Goal: Task Accomplishment & Management: Manage account settings

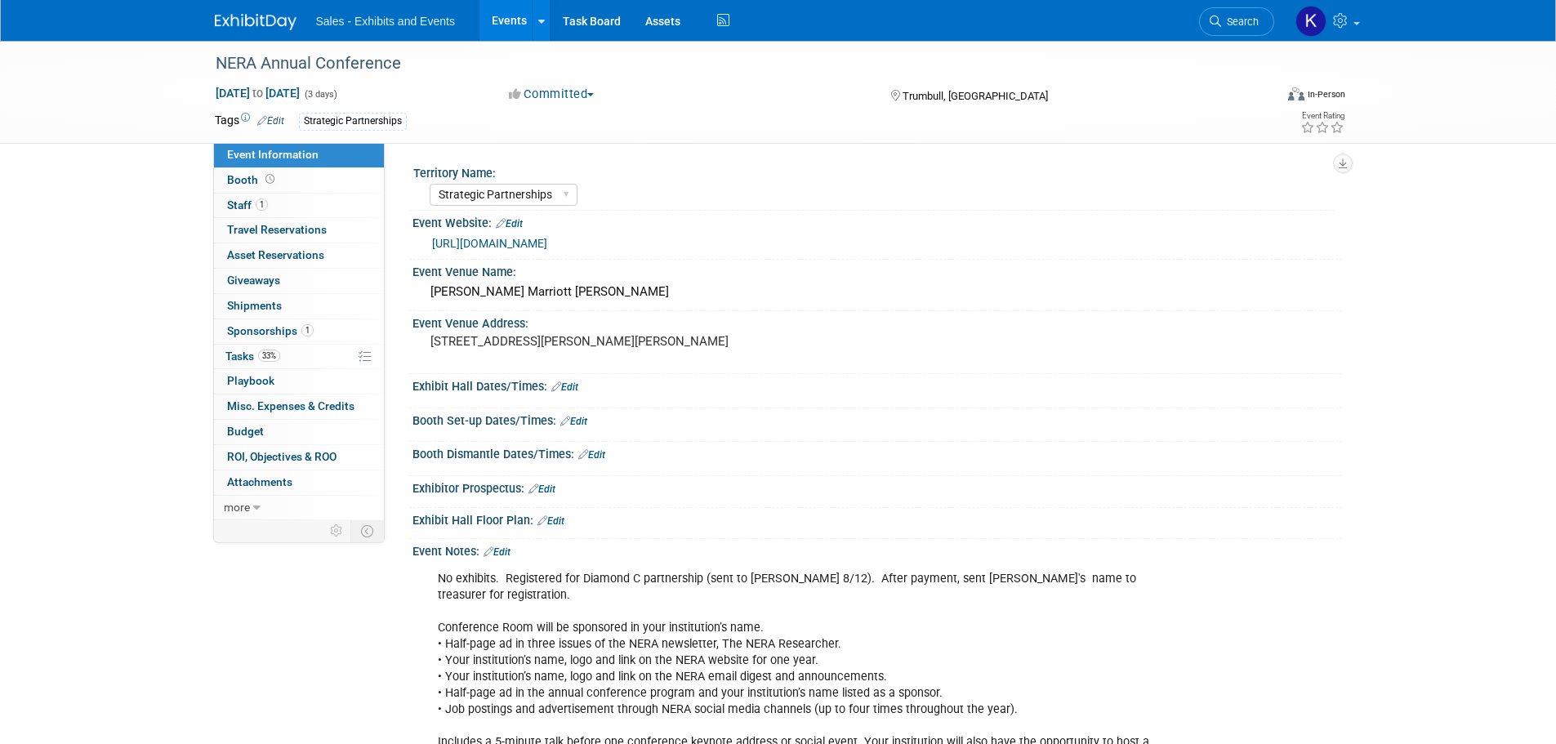
select select "Strategic Partnerships"
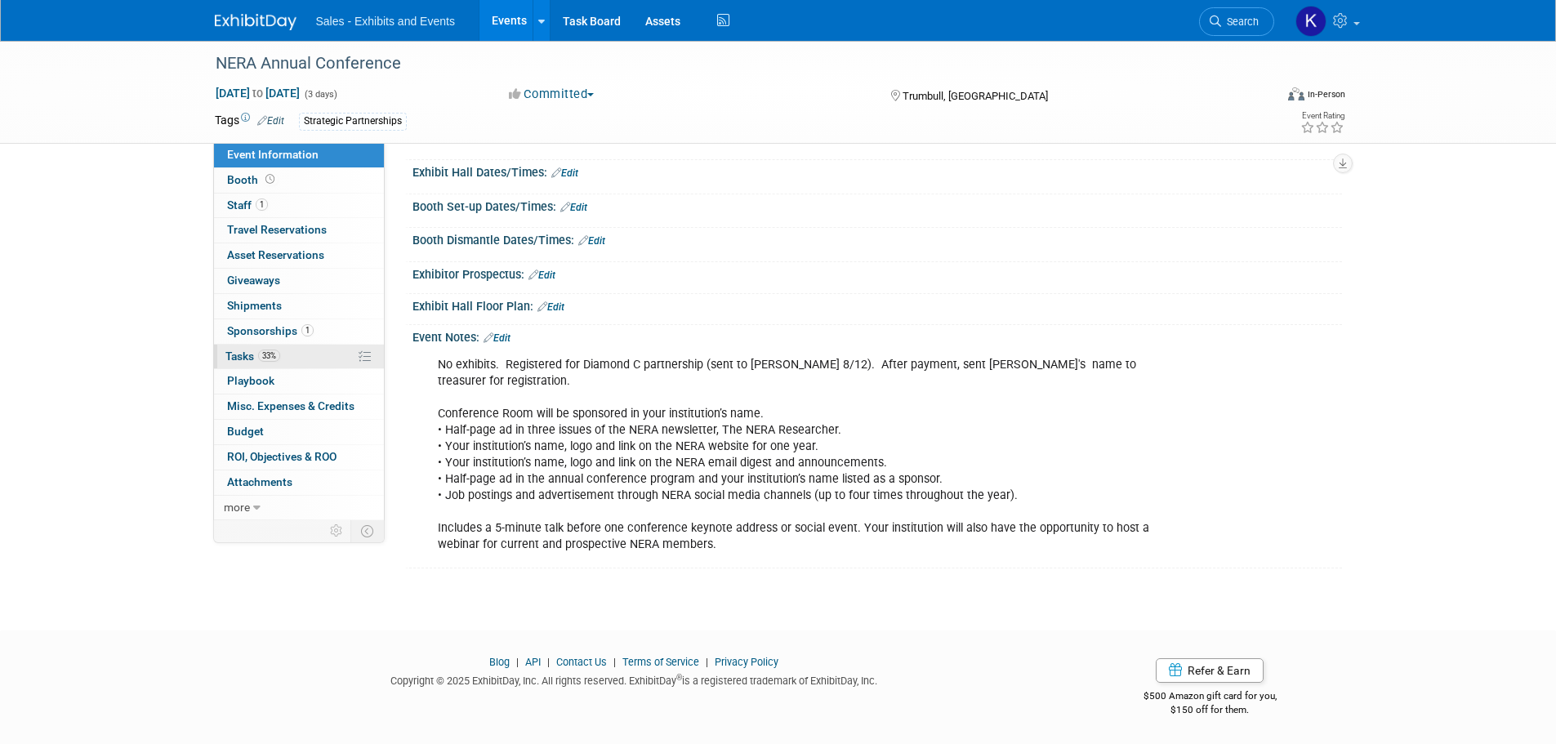
drag, startPoint x: 234, startPoint y: 355, endPoint x: 379, endPoint y: 354, distance: 145.4
click at [233, 354] on span "Tasks 33%" at bounding box center [252, 356] width 55 height 13
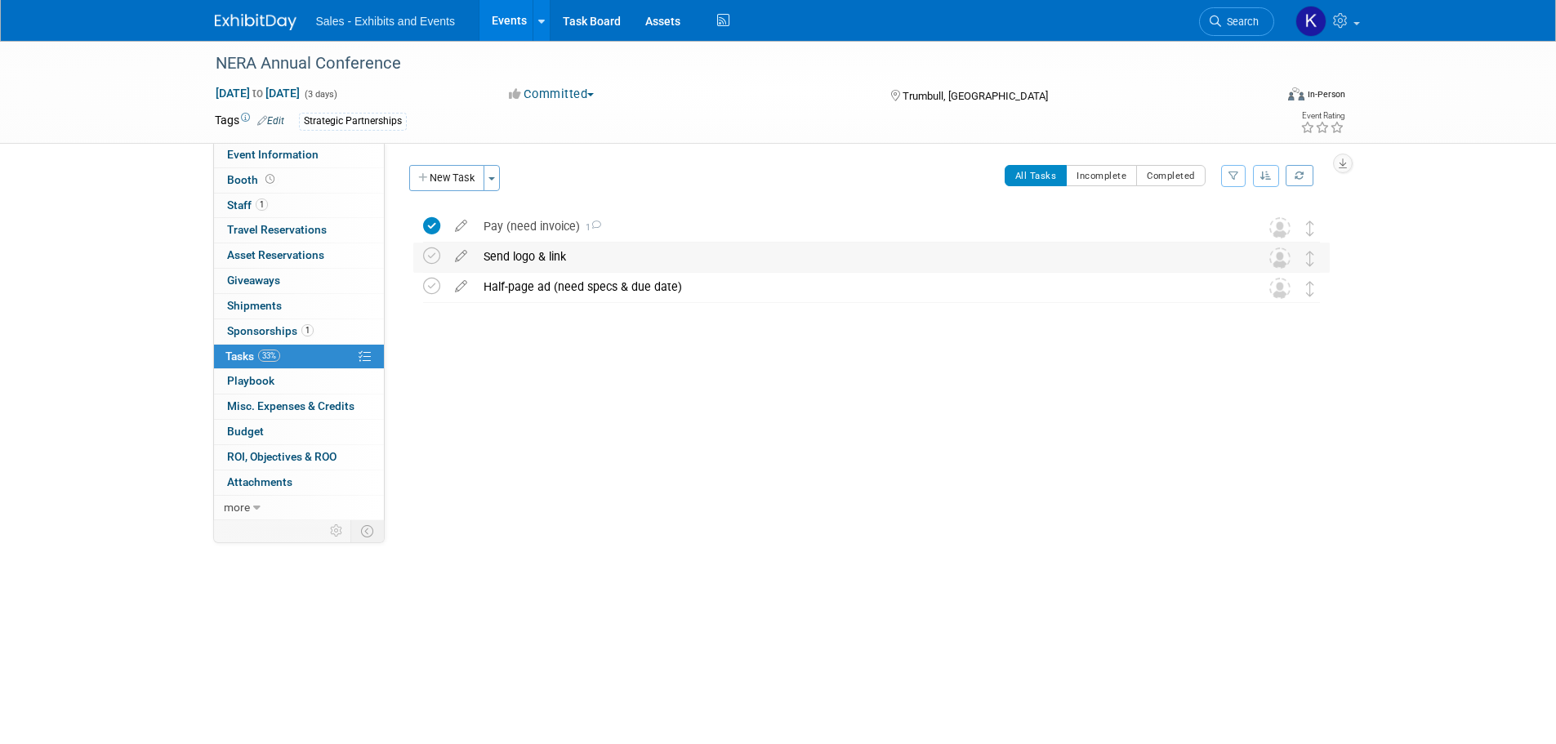
click at [510, 256] on div "Send logo & link" at bounding box center [855, 257] width 761 height 28
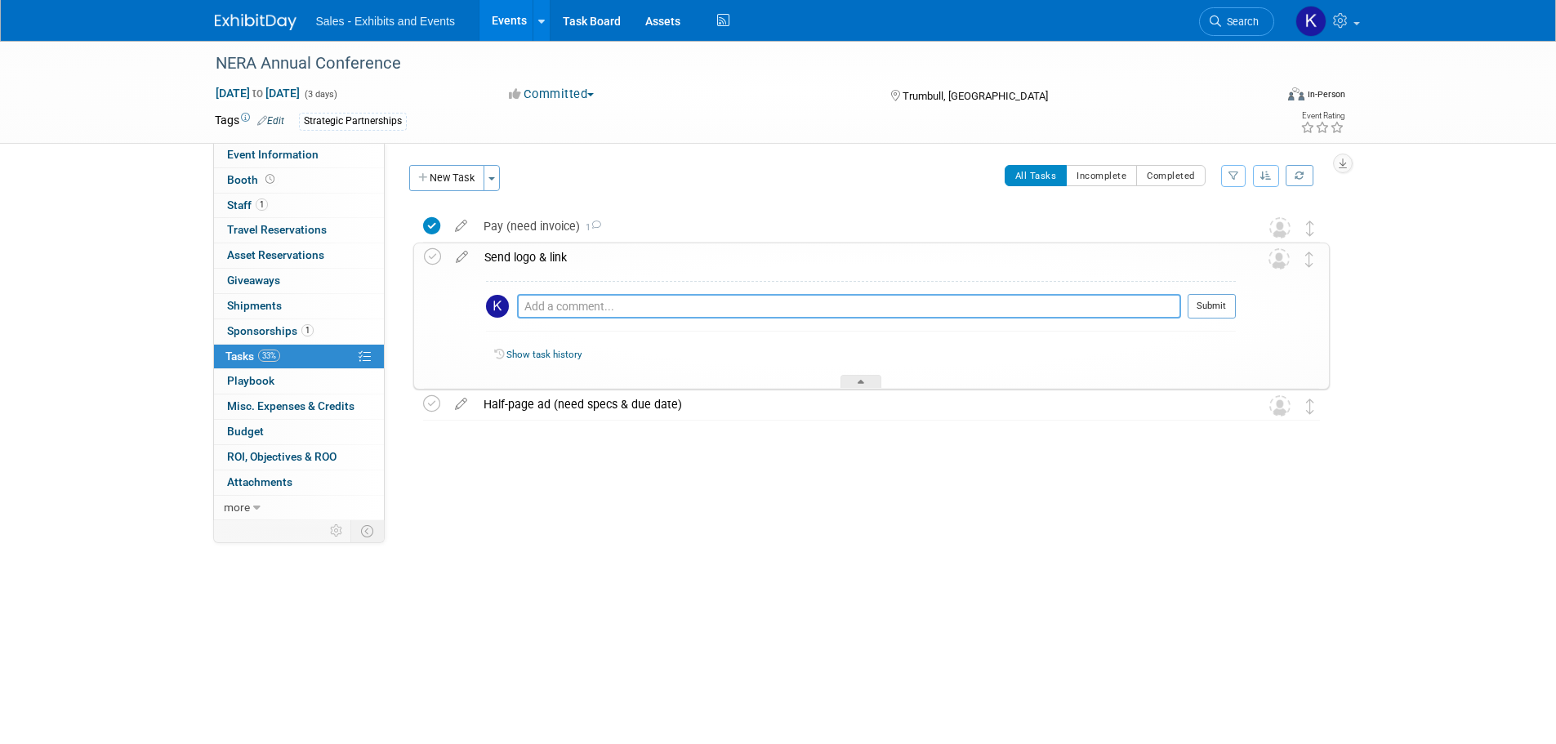
click at [577, 305] on textarea at bounding box center [849, 306] width 664 height 25
type textarea "Sent to [PERSON_NAME] 9/18."
click at [1216, 306] on button "Submit" at bounding box center [1212, 306] width 48 height 25
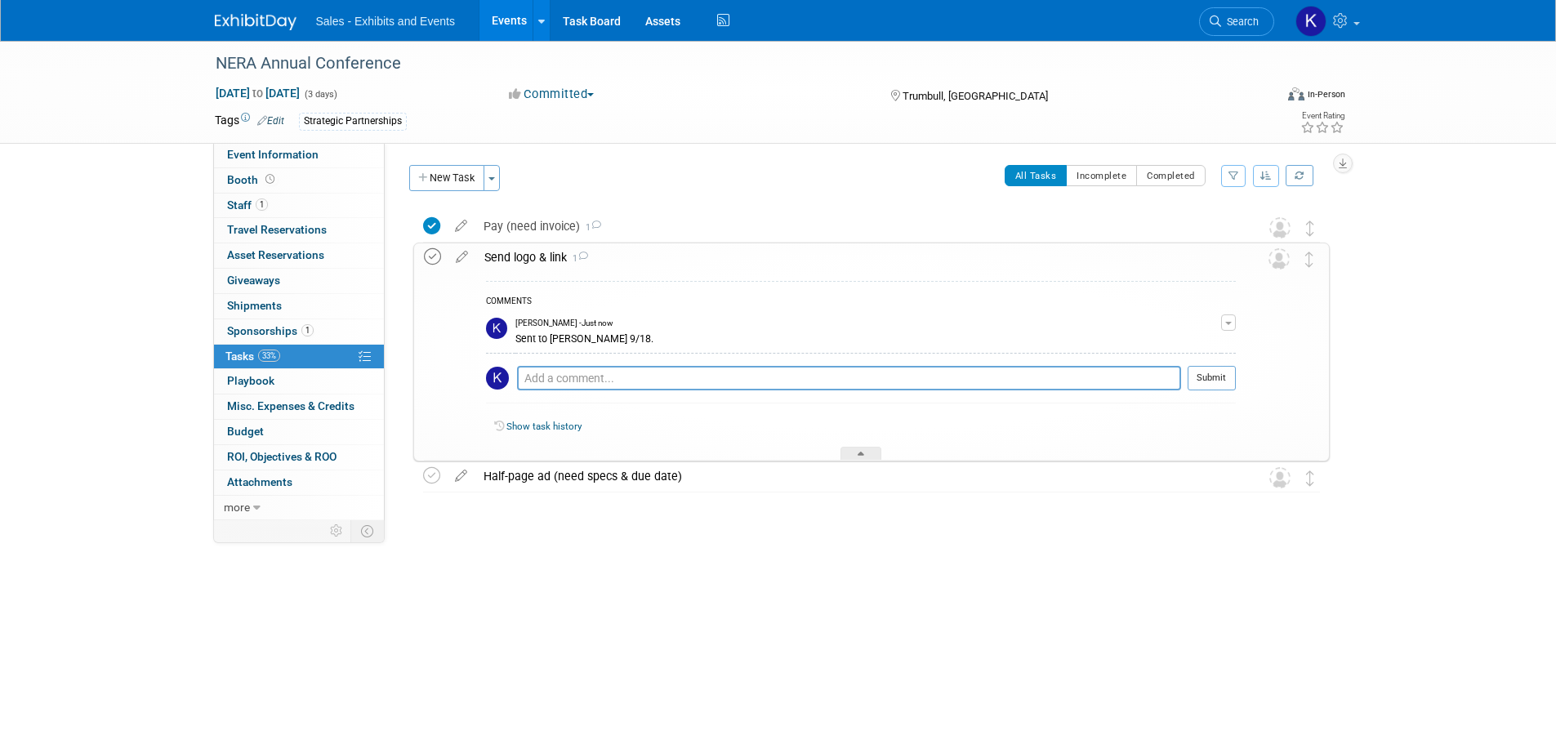
click at [431, 263] on icon at bounding box center [432, 256] width 17 height 17
click at [750, 265] on div "Send logo & link 1" at bounding box center [856, 257] width 760 height 28
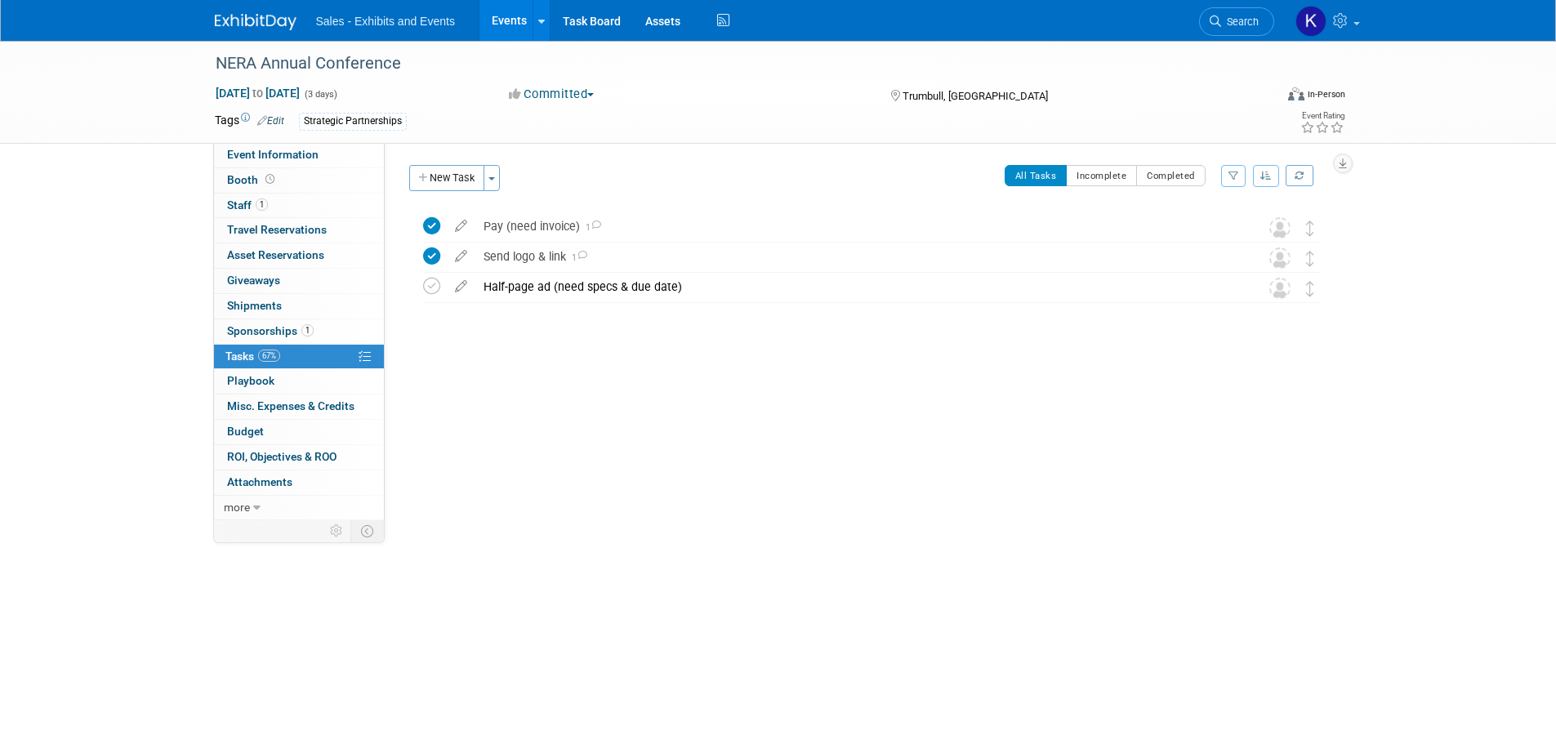
click at [254, 24] on img at bounding box center [256, 22] width 82 height 16
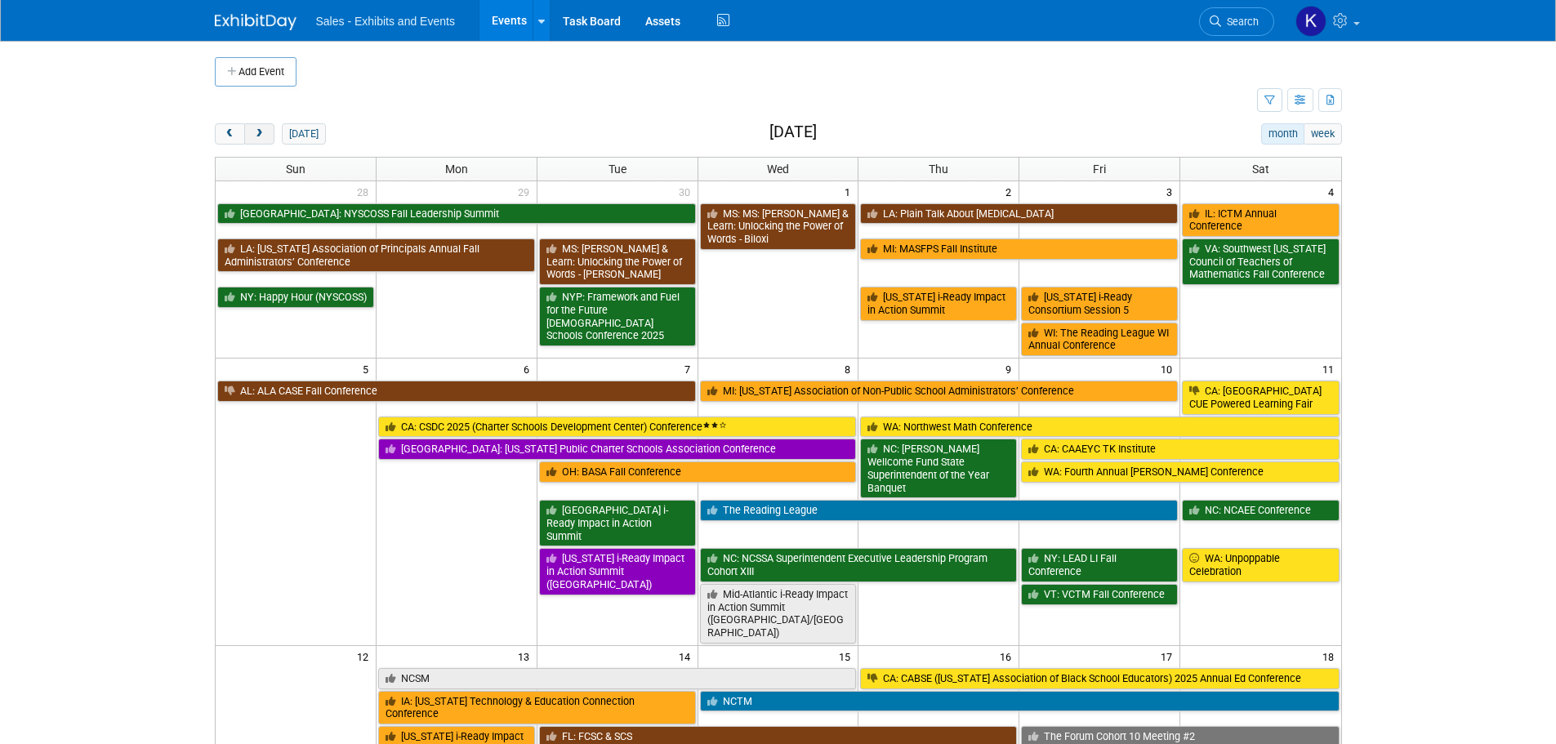
click at [258, 136] on span "next" at bounding box center [259, 134] width 12 height 11
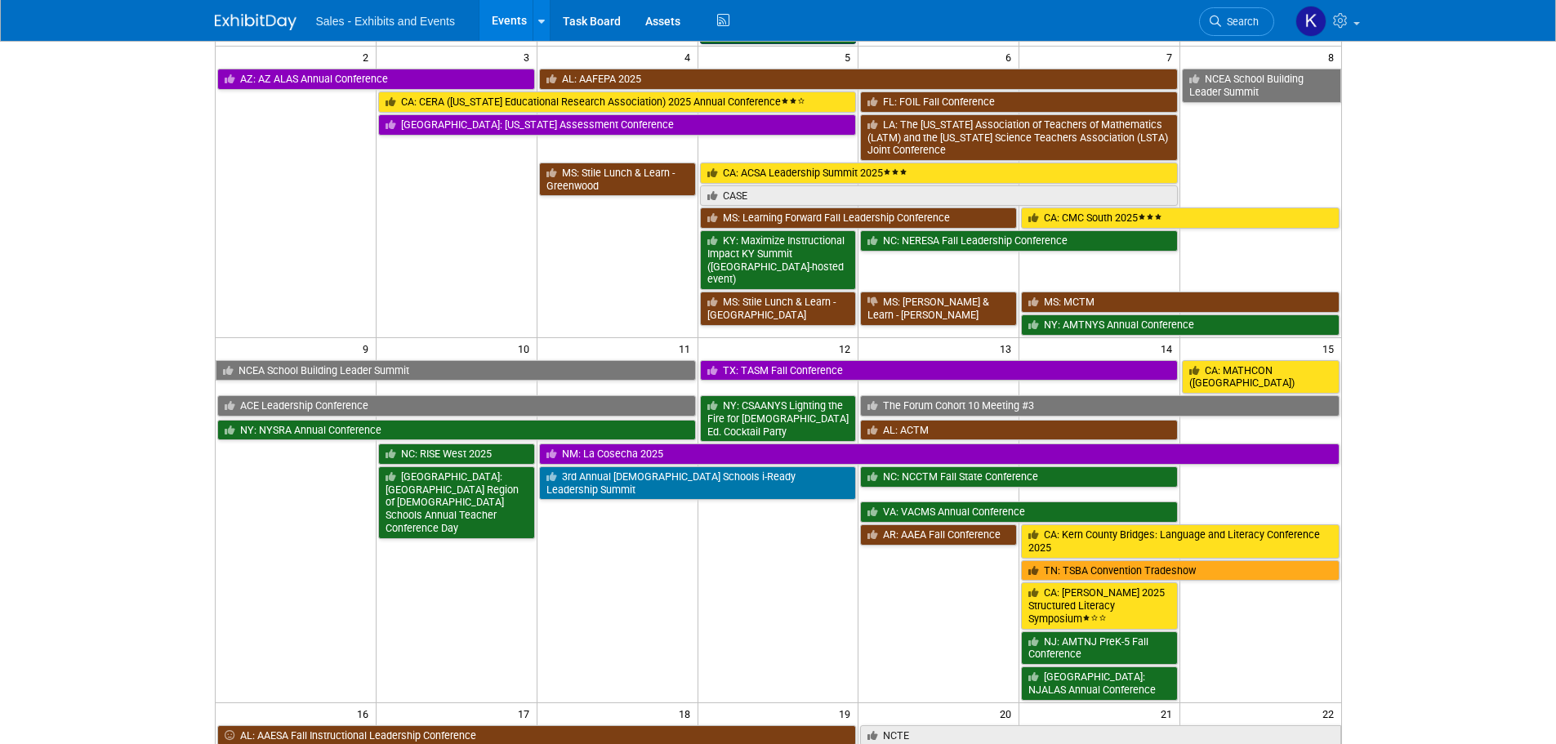
scroll to position [30, 0]
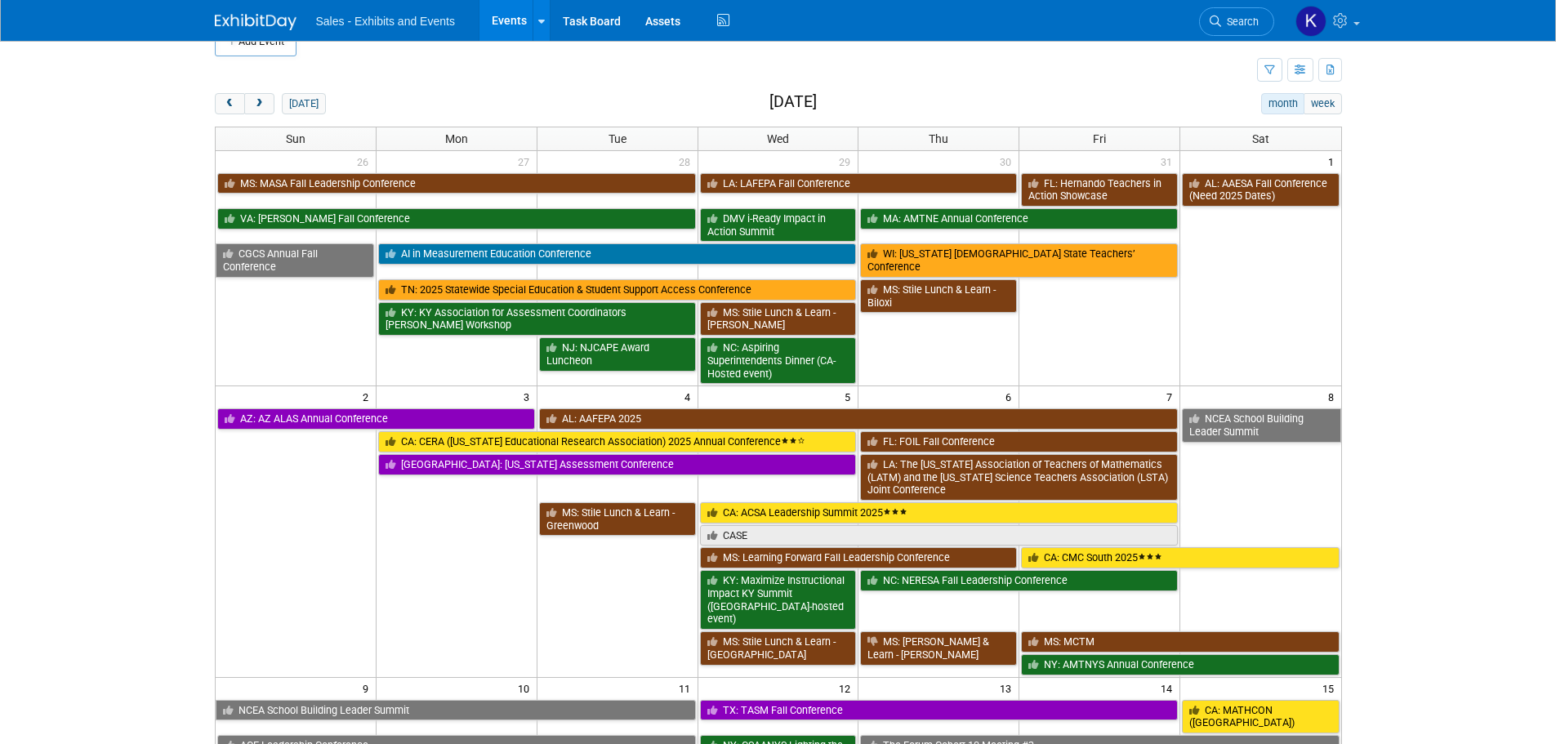
drag, startPoint x: 308, startPoint y: 102, endPoint x: 364, endPoint y: 114, distance: 57.7
click at [309, 102] on button "today" at bounding box center [303, 103] width 43 height 21
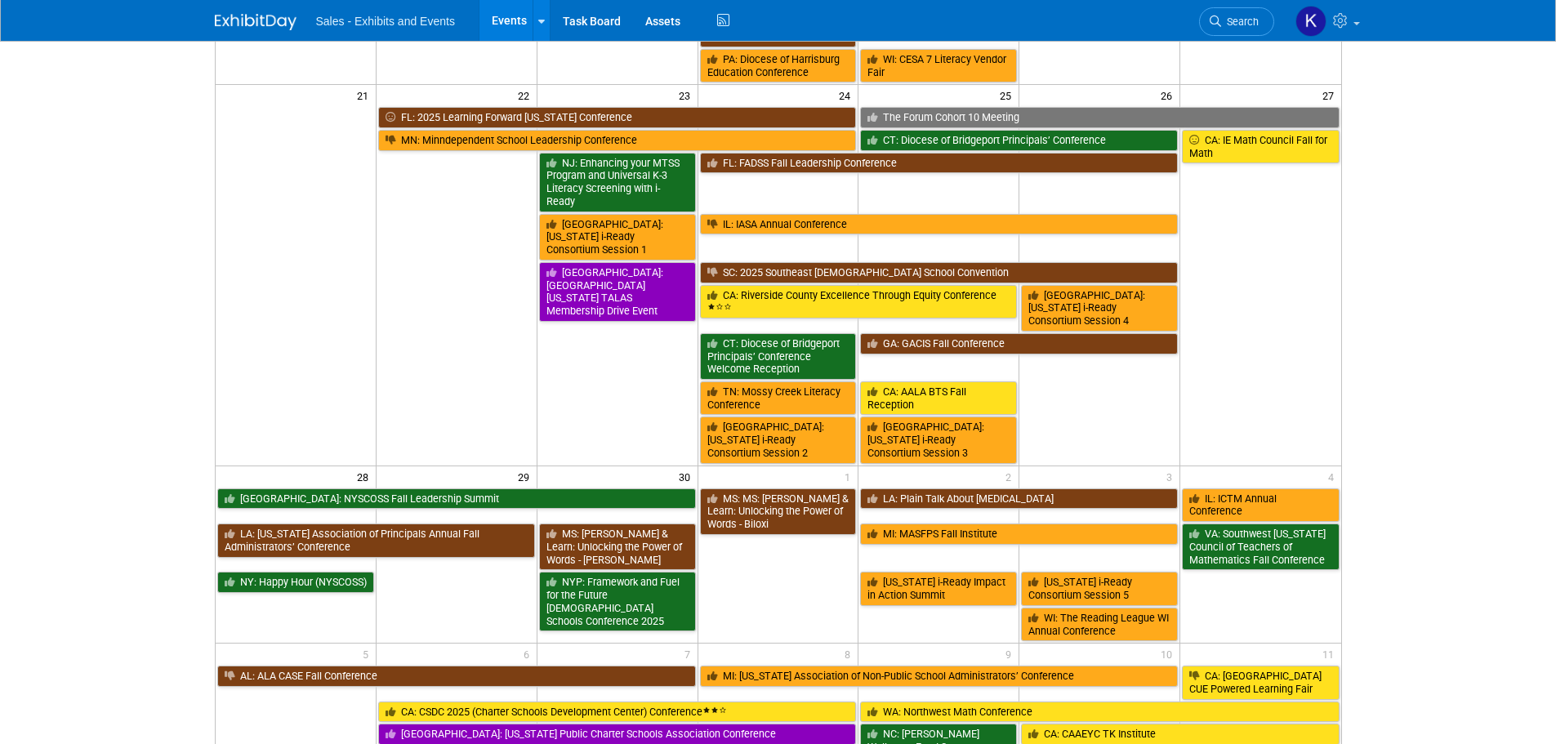
scroll to position [655, 0]
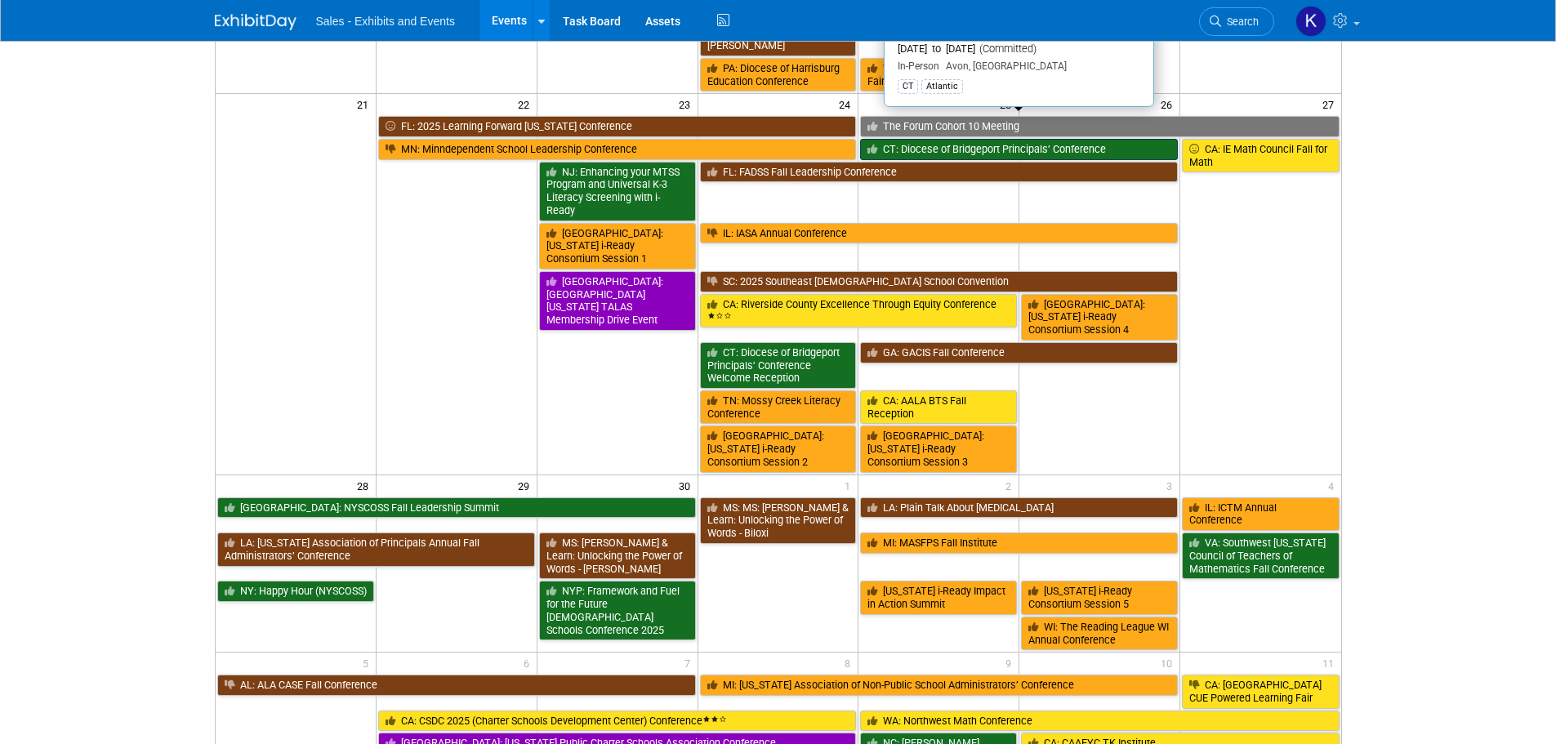
click at [983, 139] on link "CT: Diocese of Bridgeport Principals’ Conference" at bounding box center [1019, 149] width 318 height 21
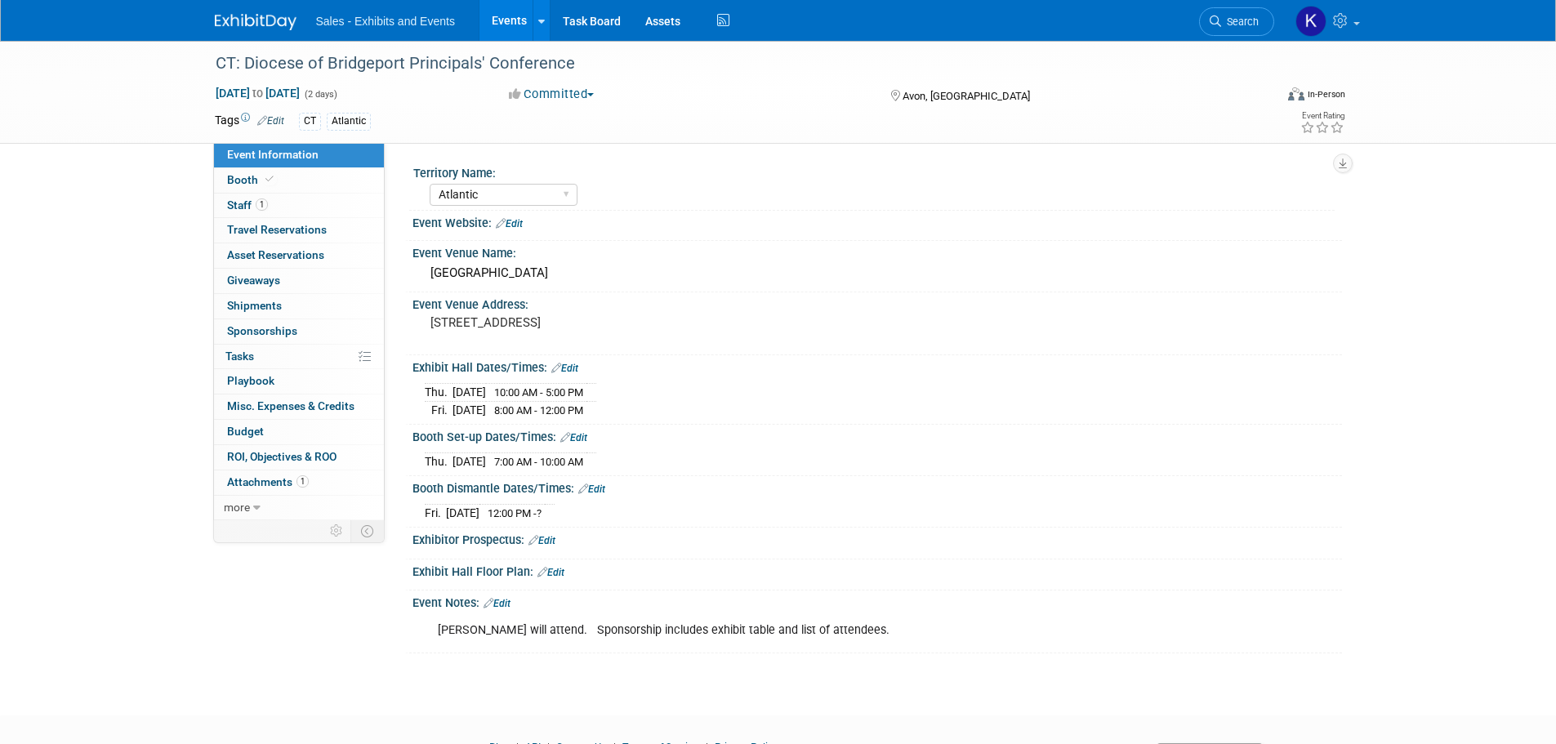
select select "Atlantic"
click at [267, 382] on span "Playbook 0" at bounding box center [250, 380] width 47 height 13
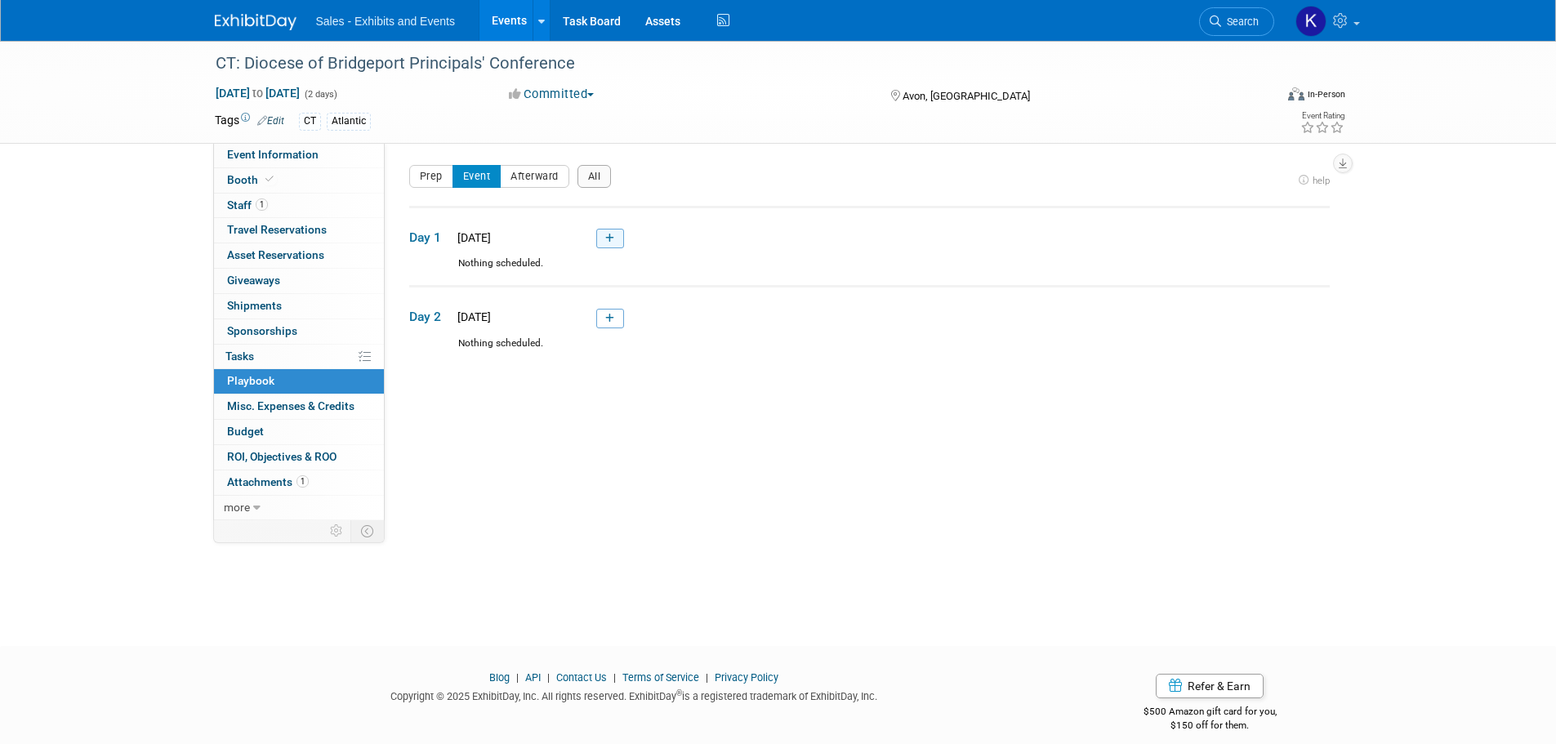
click at [605, 243] on icon at bounding box center [609, 239] width 9 height 10
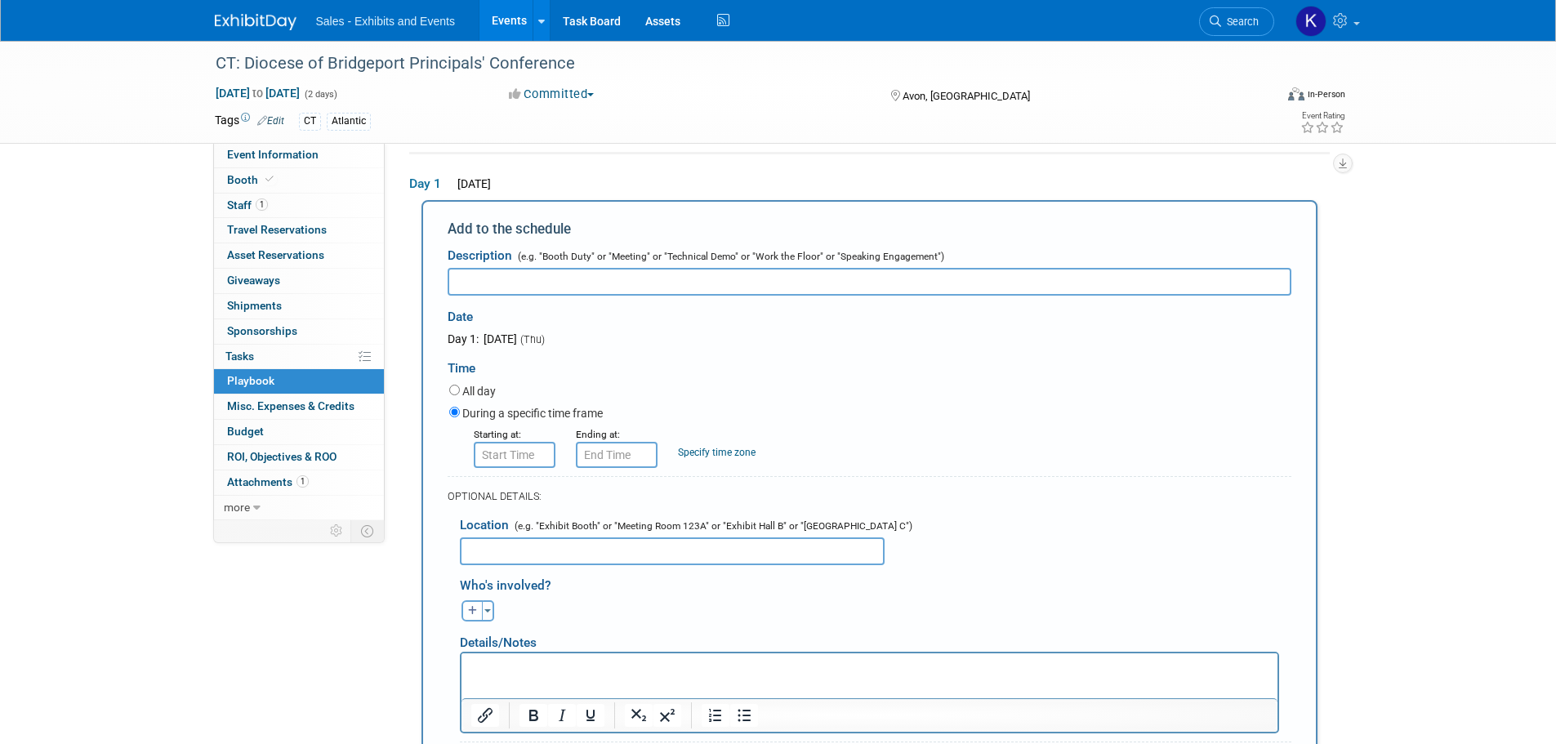
drag, startPoint x: 605, startPoint y: 243, endPoint x: 527, endPoint y: 280, distance: 87.0
click at [515, 283] on input "text" at bounding box center [870, 282] width 844 height 28
type input "Cocktail Hour"
click at [504, 450] on input "8:00 AM" at bounding box center [515, 455] width 82 height 26
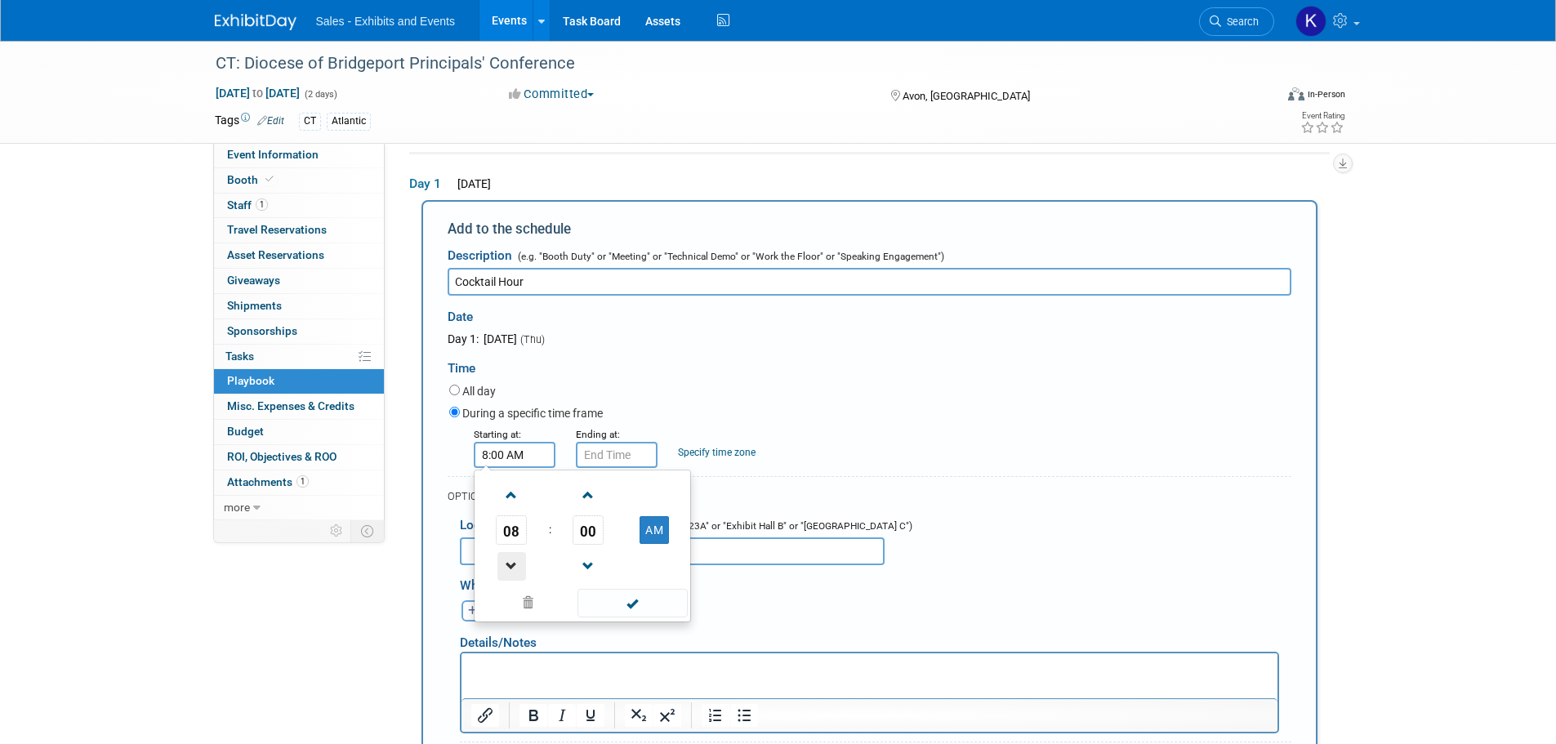
click at [515, 569] on span at bounding box center [511, 566] width 29 height 29
click at [512, 568] on span at bounding box center [511, 566] width 29 height 29
click at [511, 567] on span at bounding box center [511, 566] width 29 height 29
click at [511, 508] on span at bounding box center [511, 495] width 29 height 29
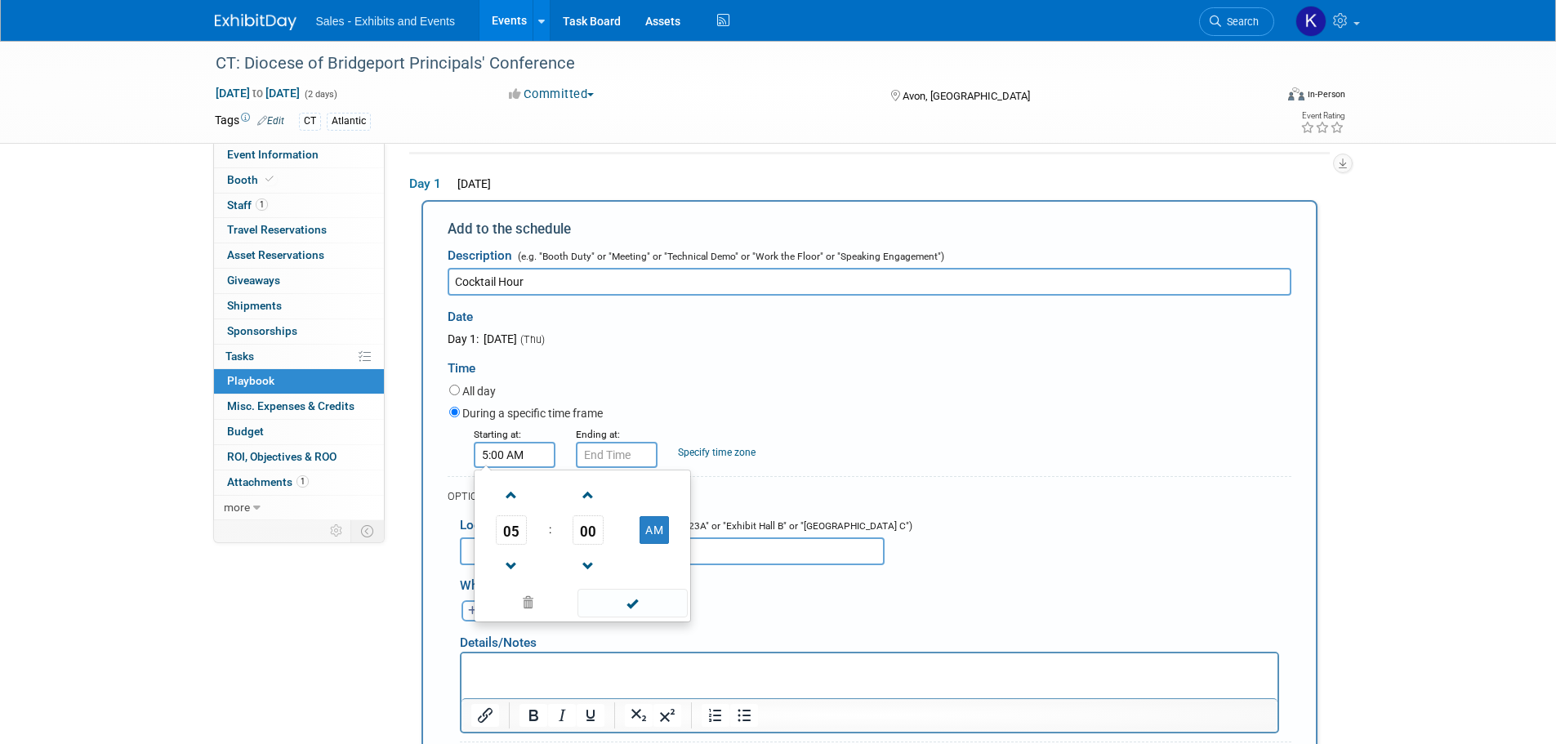
click at [590, 532] on span "00" at bounding box center [588, 529] width 31 height 29
click at [600, 538] on td "30" at bounding box center [608, 540] width 52 height 44
click at [653, 528] on button "AM" at bounding box center [654, 530] width 29 height 28
type input "5:30 PM"
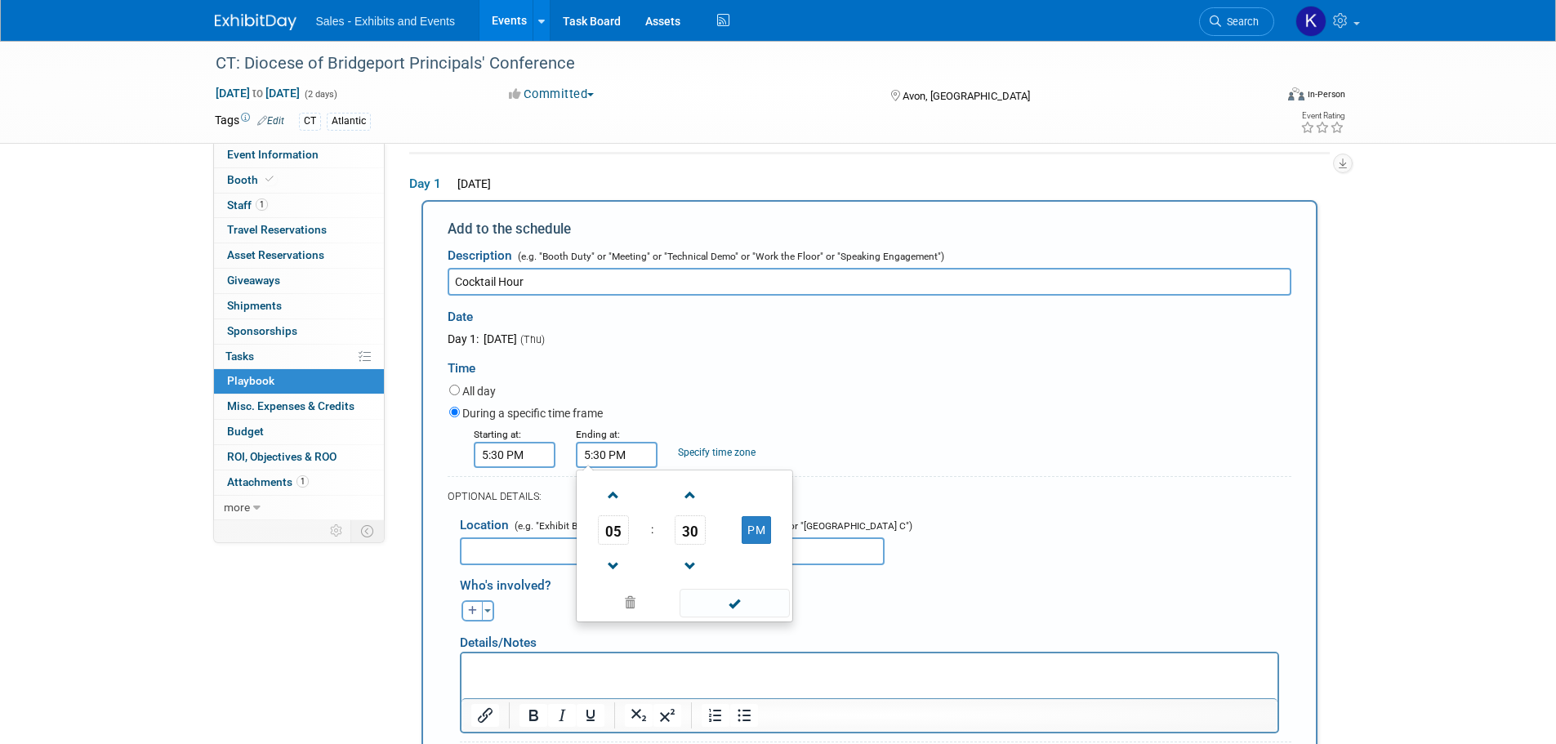
click at [615, 457] on input "5:30 PM" at bounding box center [617, 455] width 82 height 26
click at [622, 504] on span at bounding box center [614, 495] width 29 height 29
type input "6:30 PM"
click at [732, 611] on span at bounding box center [735, 603] width 110 height 29
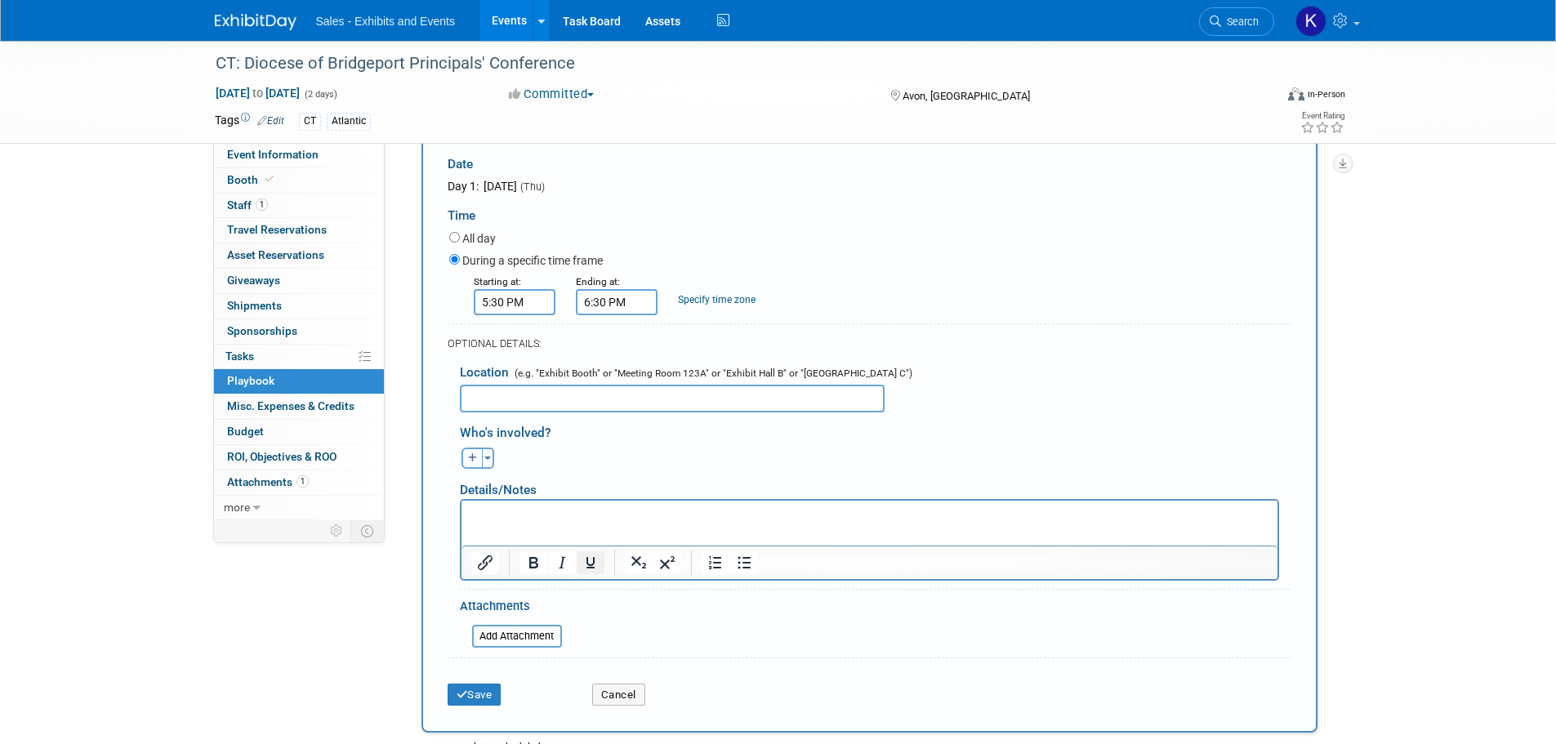
scroll to position [217, 0]
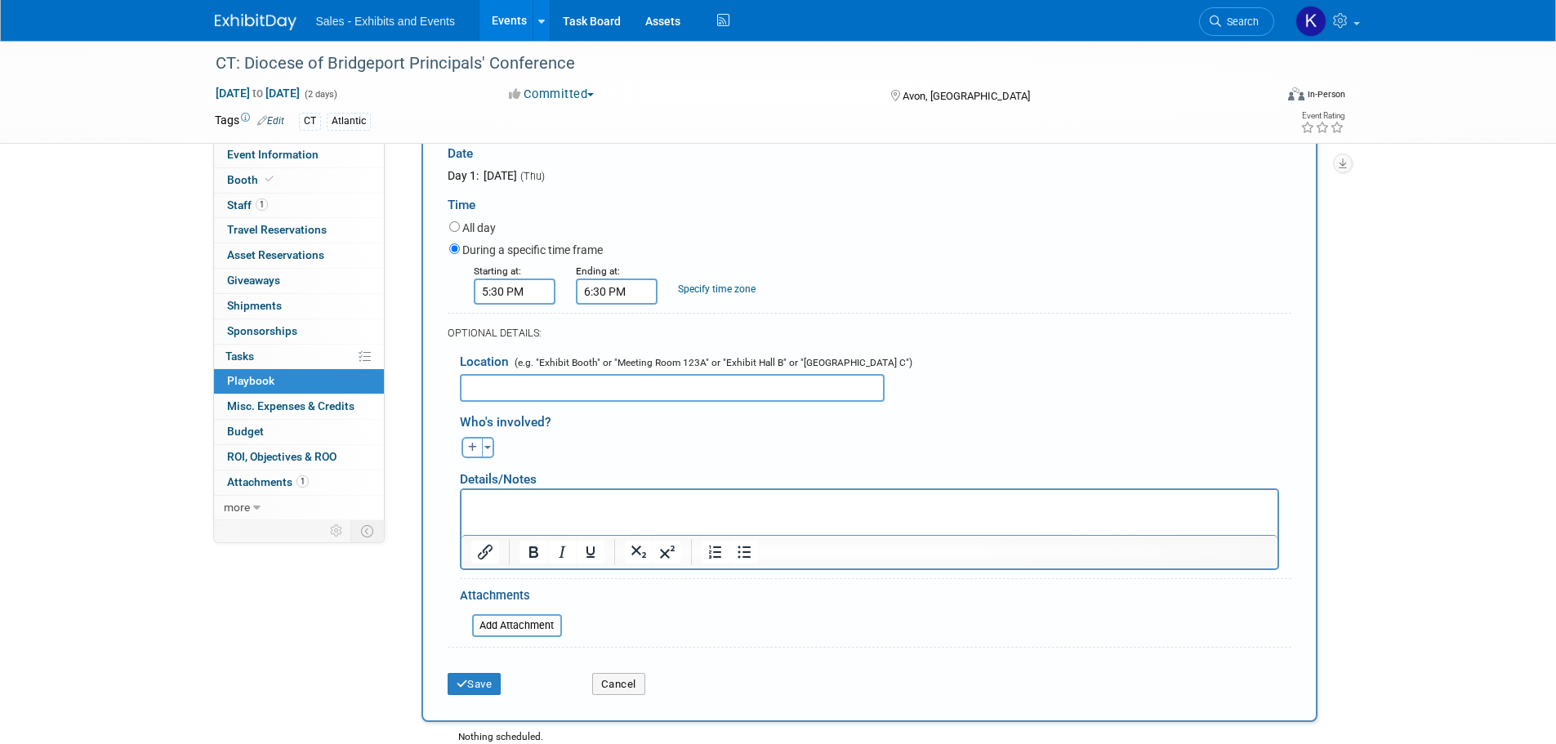
click at [543, 496] on p "Rich Text Area. Press ALT-0 for help." at bounding box center [869, 504] width 797 height 16
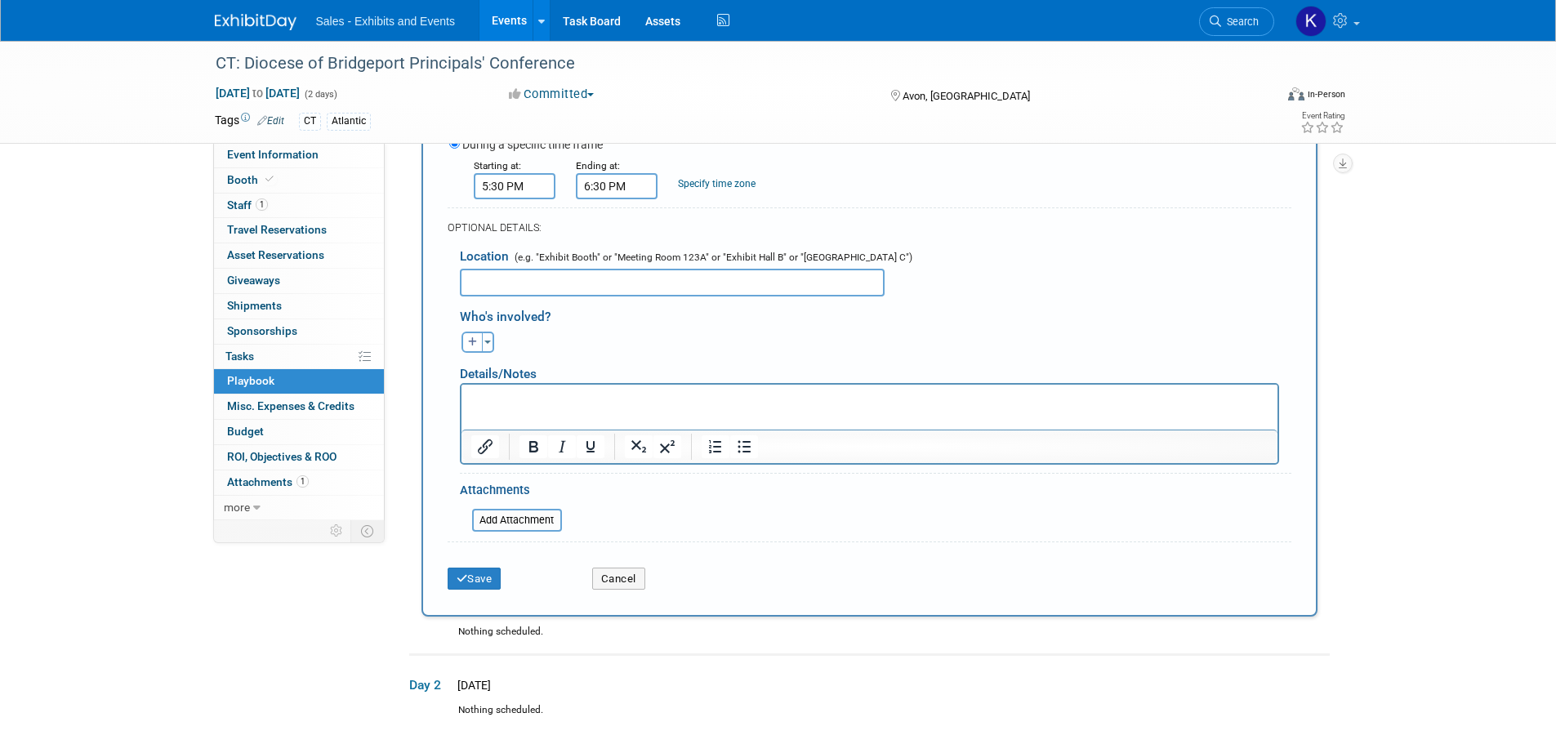
scroll to position [327, 0]
drag, startPoint x: 466, startPoint y: 586, endPoint x: 499, endPoint y: 573, distance: 35.2
click at [466, 587] on button "Save" at bounding box center [475, 575] width 54 height 23
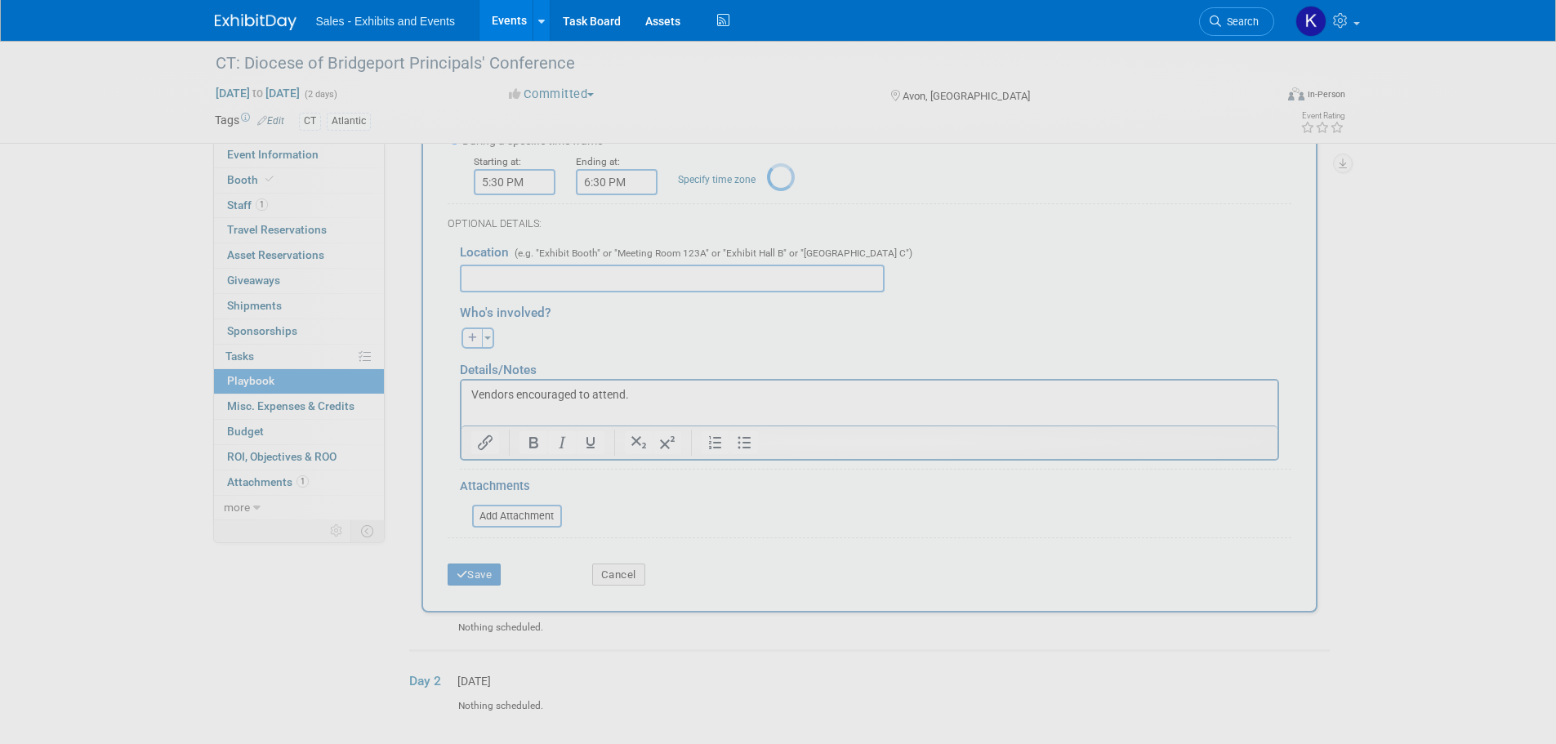
scroll to position [16, 0]
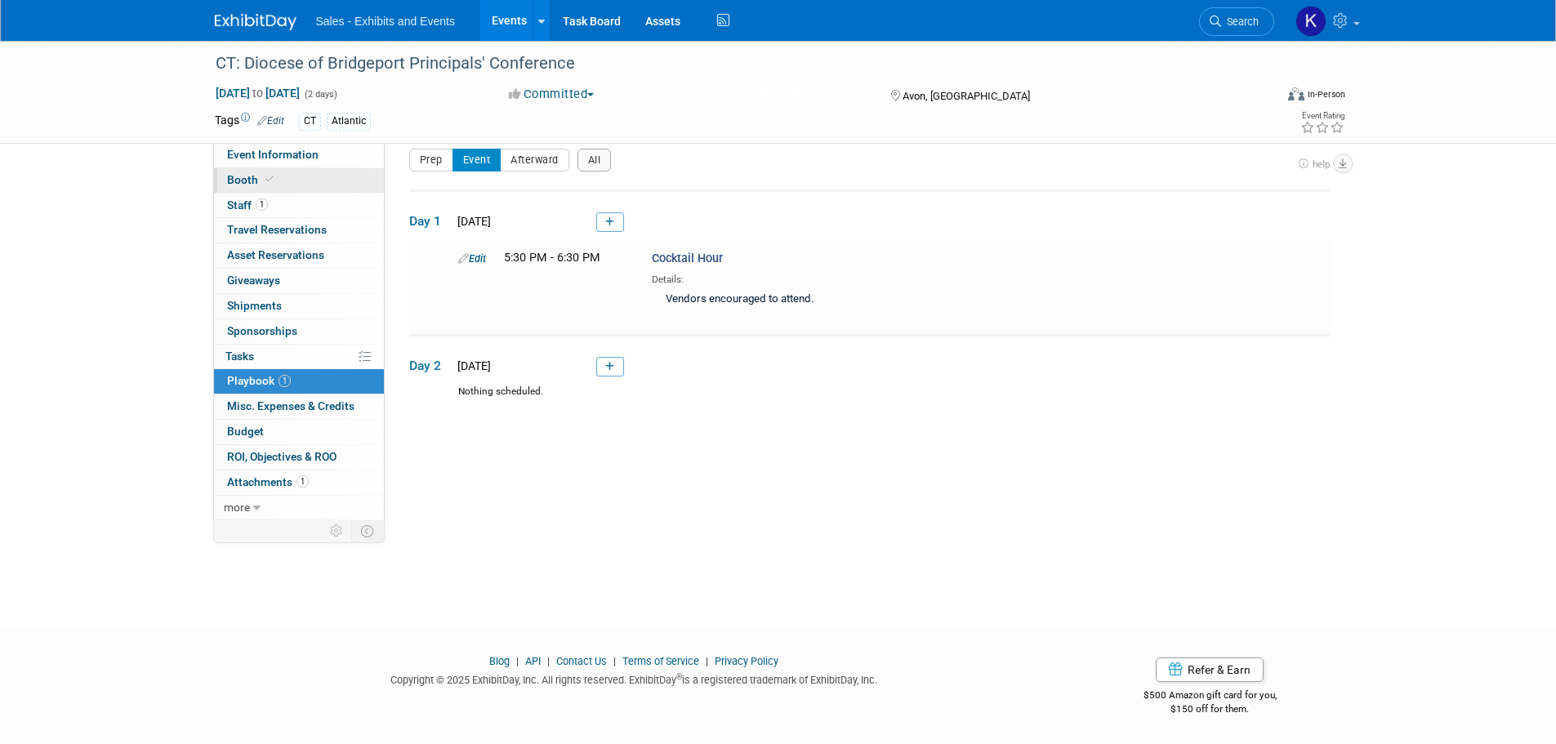
drag, startPoint x: 238, startPoint y: 176, endPoint x: 261, endPoint y: 190, distance: 26.8
click at [238, 176] on span "Booth" at bounding box center [252, 179] width 50 height 13
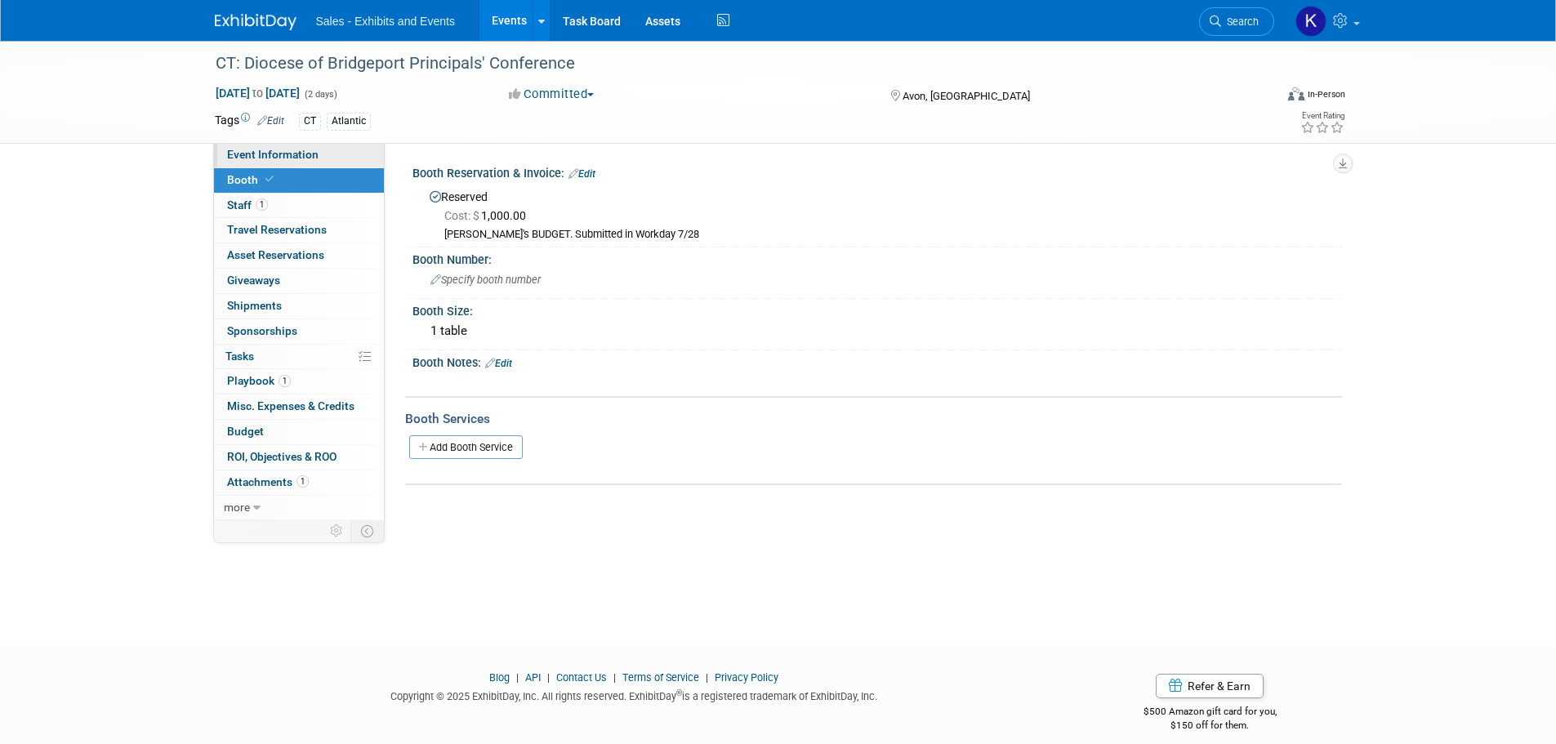
drag, startPoint x: 249, startPoint y: 154, endPoint x: 257, endPoint y: 158, distance: 9.1
click at [250, 154] on span "Event Information" at bounding box center [272, 154] width 91 height 13
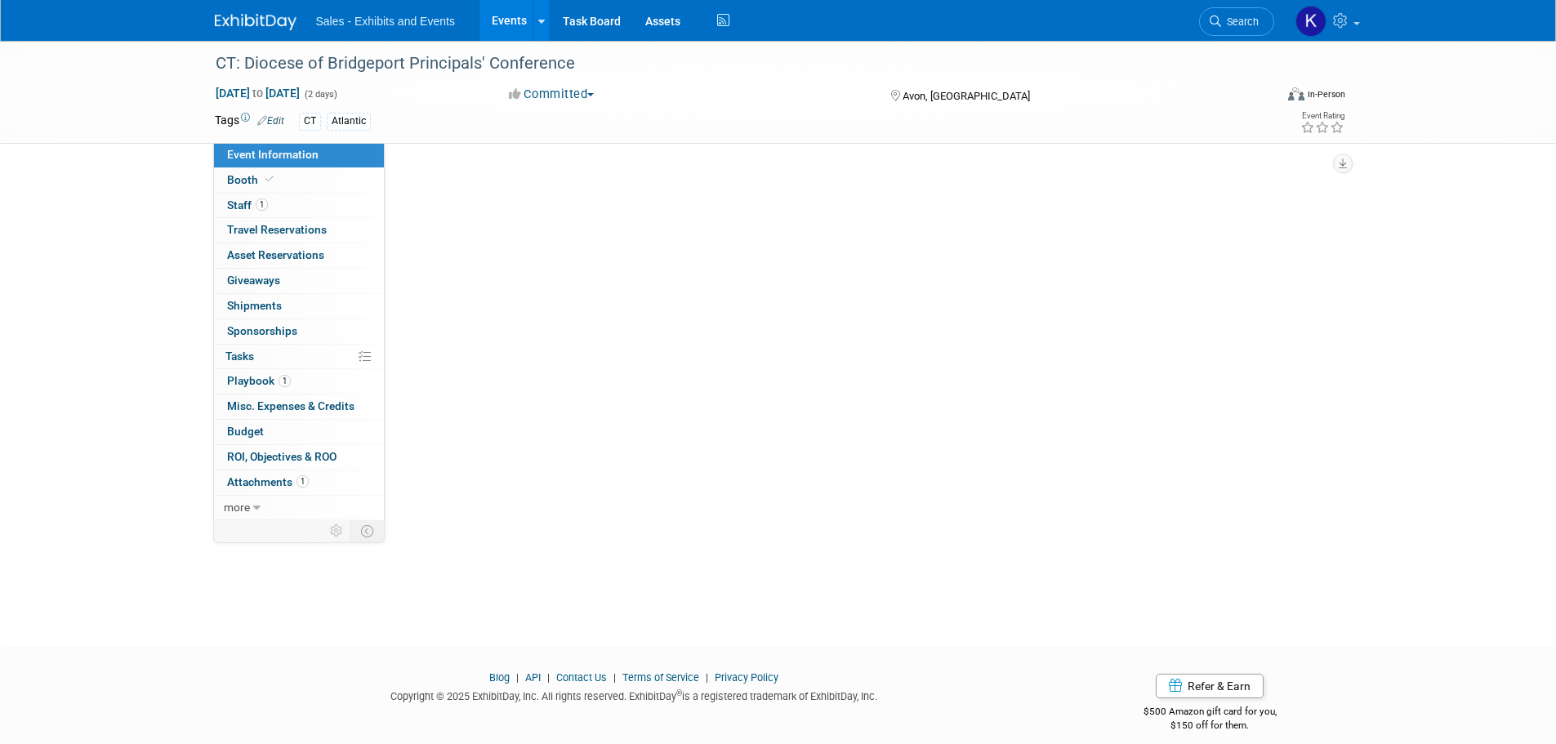
select select "Atlantic"
